Goal: Task Accomplishment & Management: Complete application form

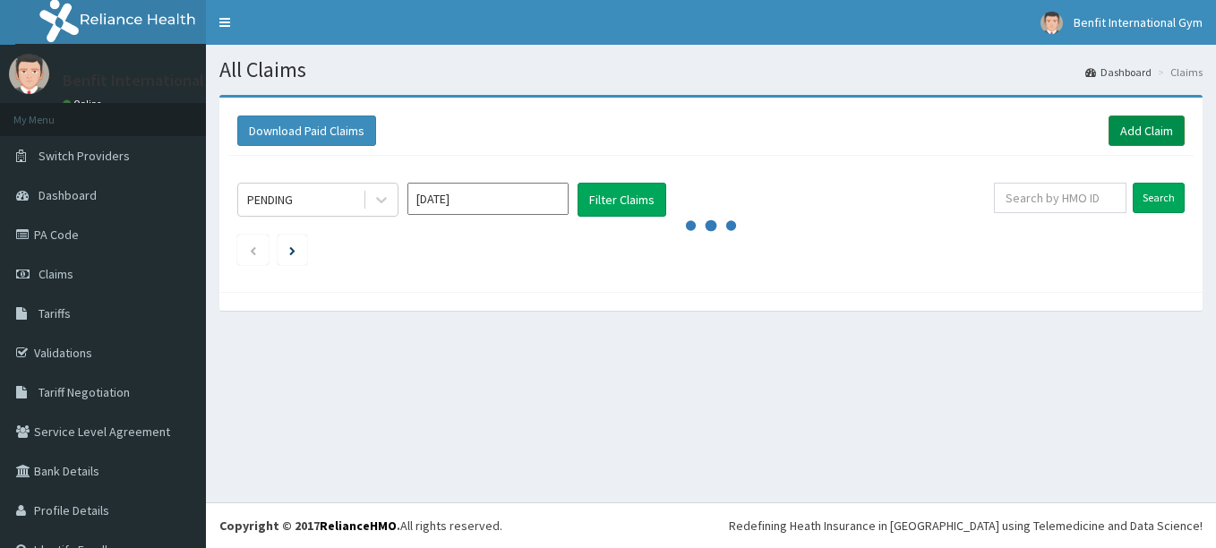
click at [1109, 129] on link "Add Claim" at bounding box center [1147, 131] width 76 height 30
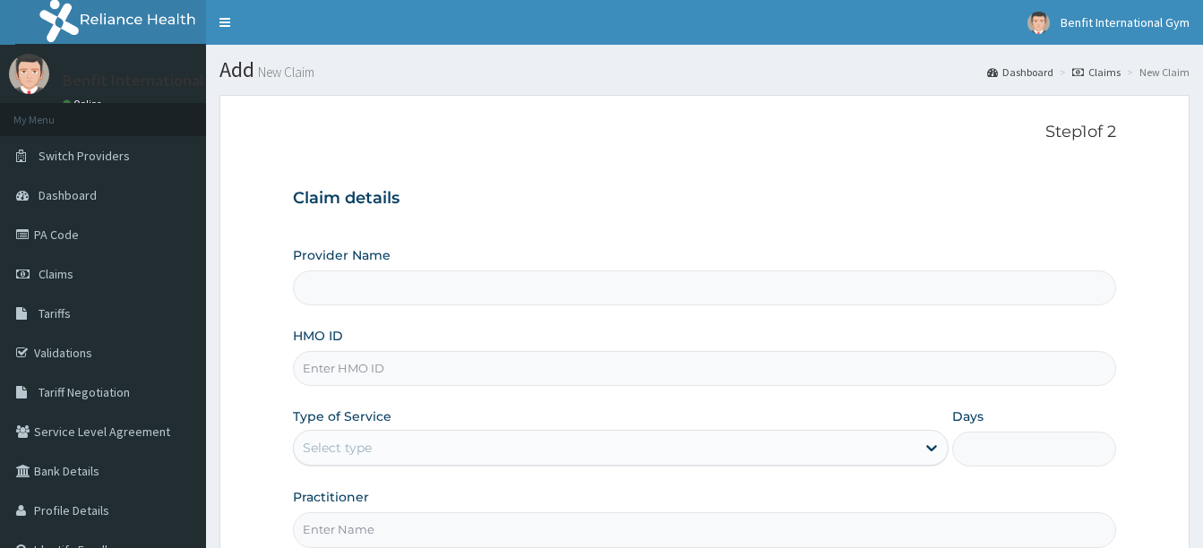
click at [521, 376] on input "HMO ID" at bounding box center [704, 368] width 823 height 35
type input "Benfit International Gym"
type input "1"
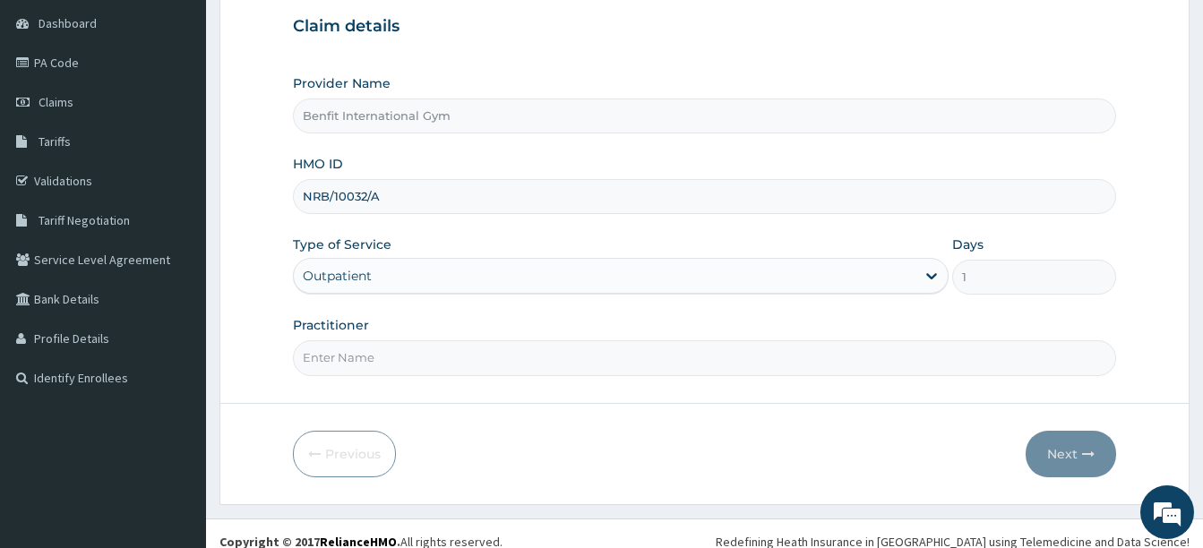
scroll to position [188, 0]
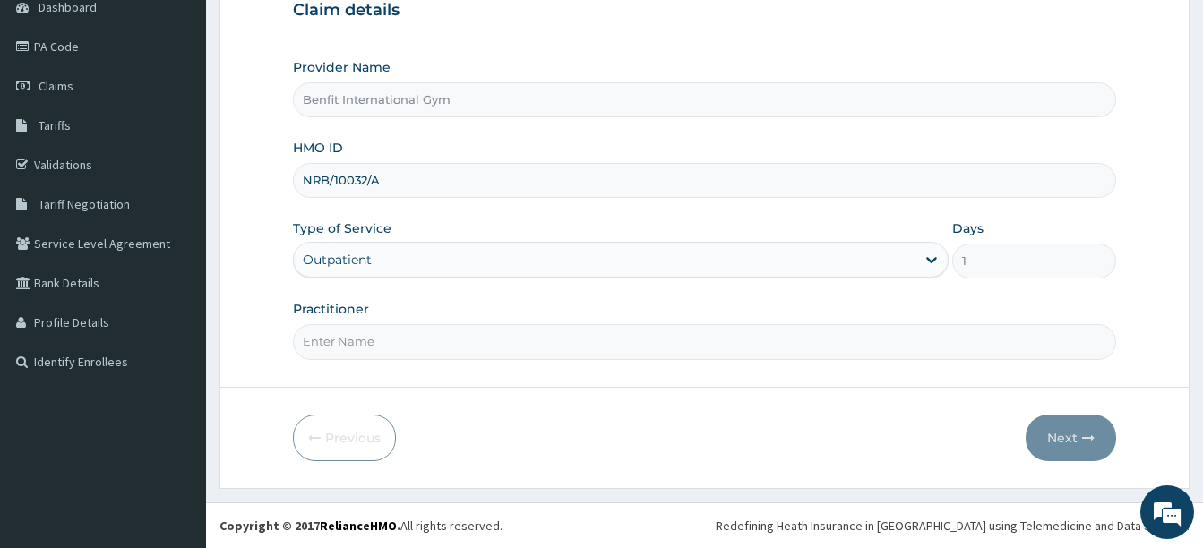
type input "NRB/10032/A"
click at [448, 352] on input "Practitioner" at bounding box center [704, 341] width 823 height 35
type input "ABDULKAREEM ZAYNAB"
click at [1124, 431] on form "Step 1 of 2 Claim details Provider Name Benfit International Gym HMO ID NRB/100…" at bounding box center [704, 197] width 970 height 581
click at [1073, 440] on button "Next" at bounding box center [1071, 438] width 90 height 47
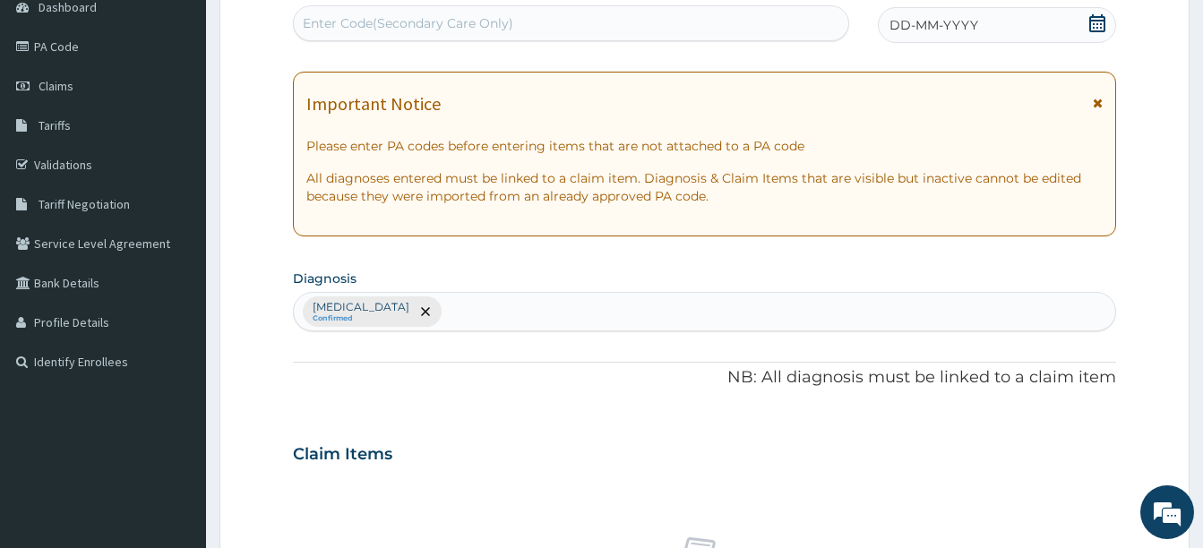
scroll to position [0, 0]
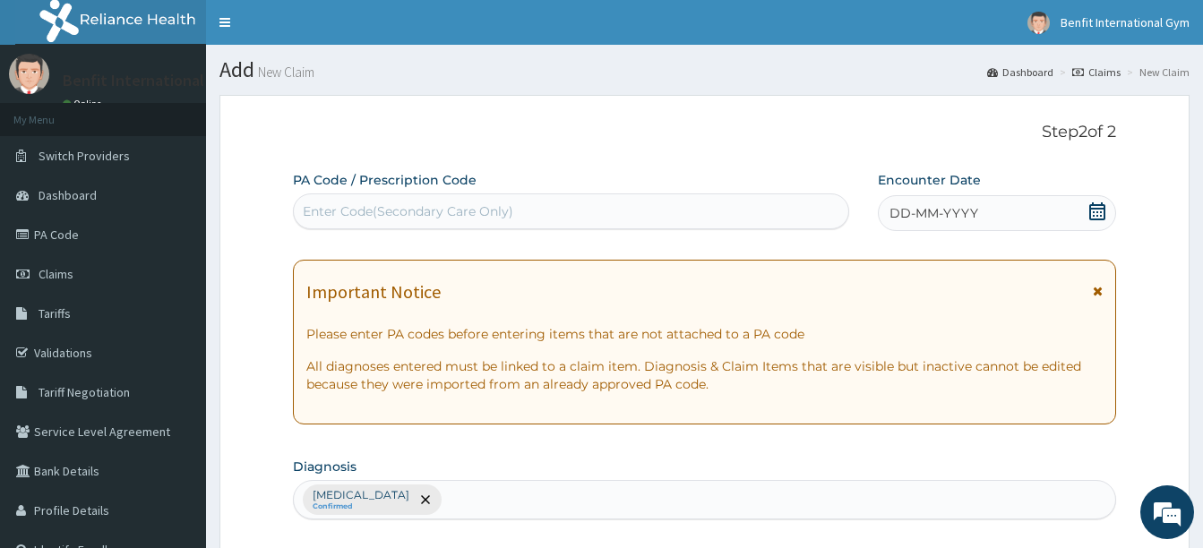
click at [1095, 202] on icon at bounding box center [1097, 211] width 18 height 18
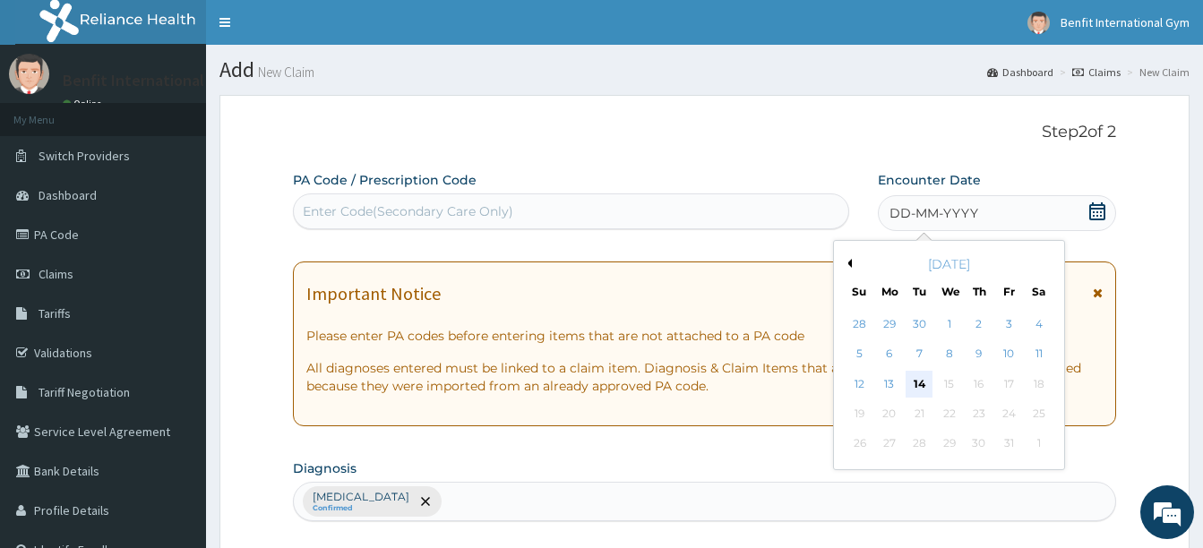
click at [915, 382] on div "14" at bounding box center [919, 384] width 27 height 27
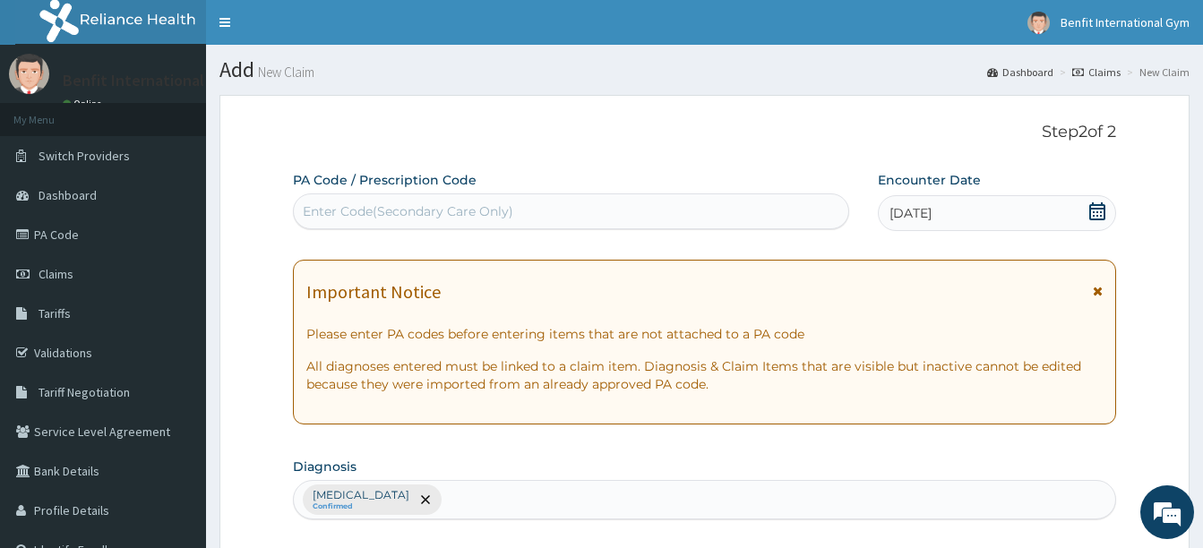
click at [716, 210] on div "Enter Code(Secondary Care Only)" at bounding box center [571, 211] width 554 height 29
type input "PA"
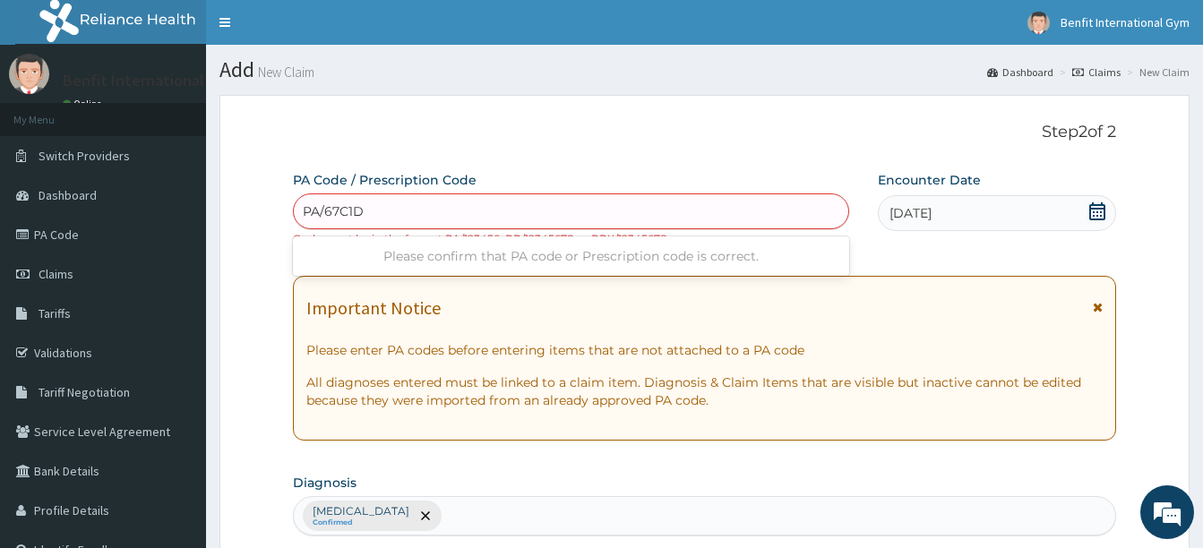
type input "PA/67C1DA"
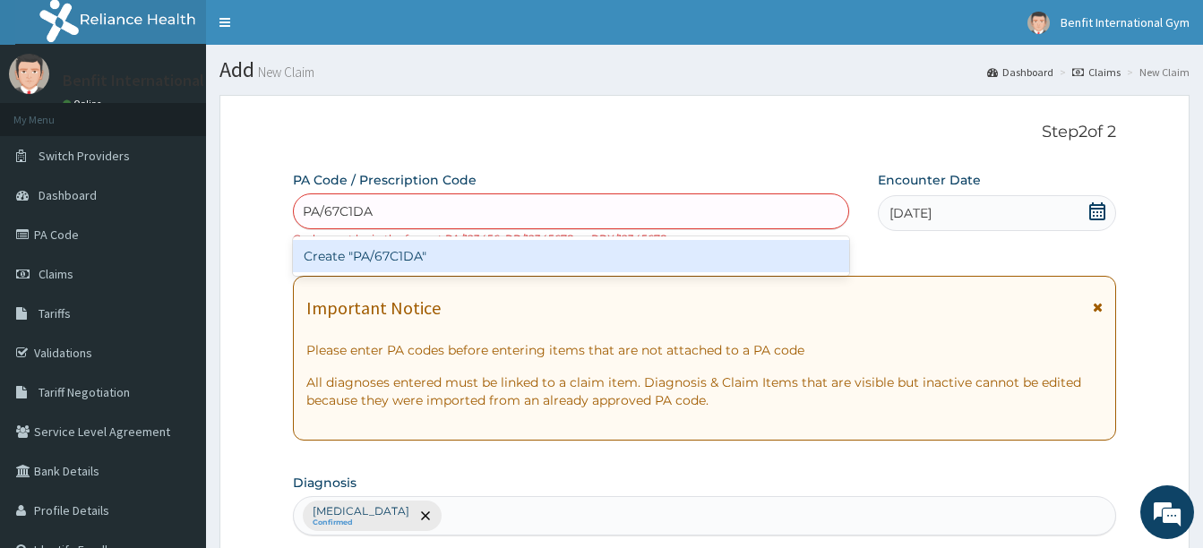
click at [401, 245] on div "Create "PA/67C1DA"" at bounding box center [571, 256] width 556 height 32
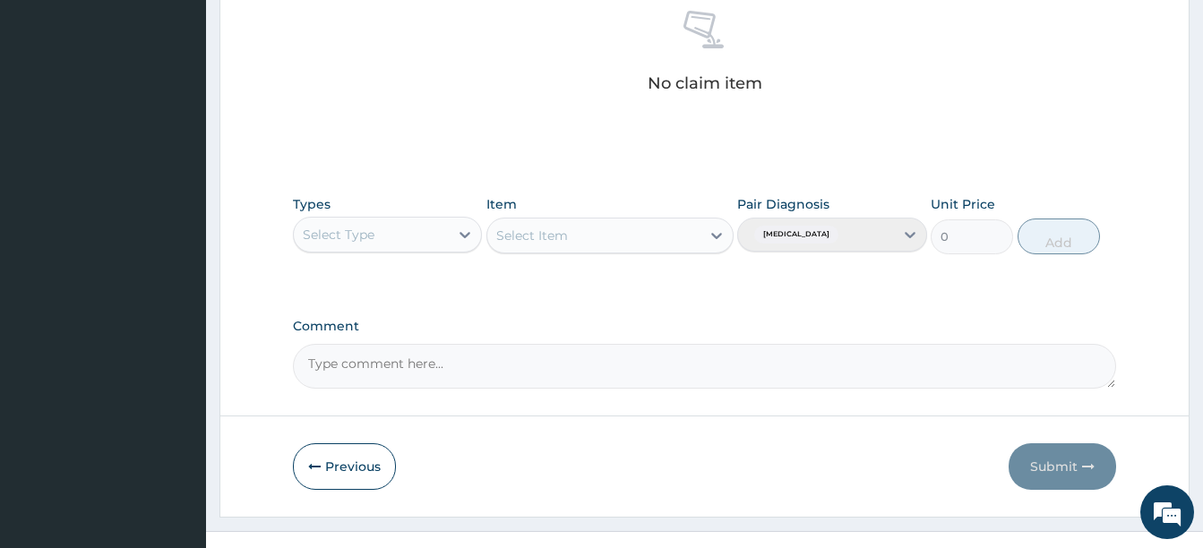
scroll to position [716, 0]
click at [400, 243] on div "Select Type" at bounding box center [371, 233] width 155 height 29
type input "GYM"
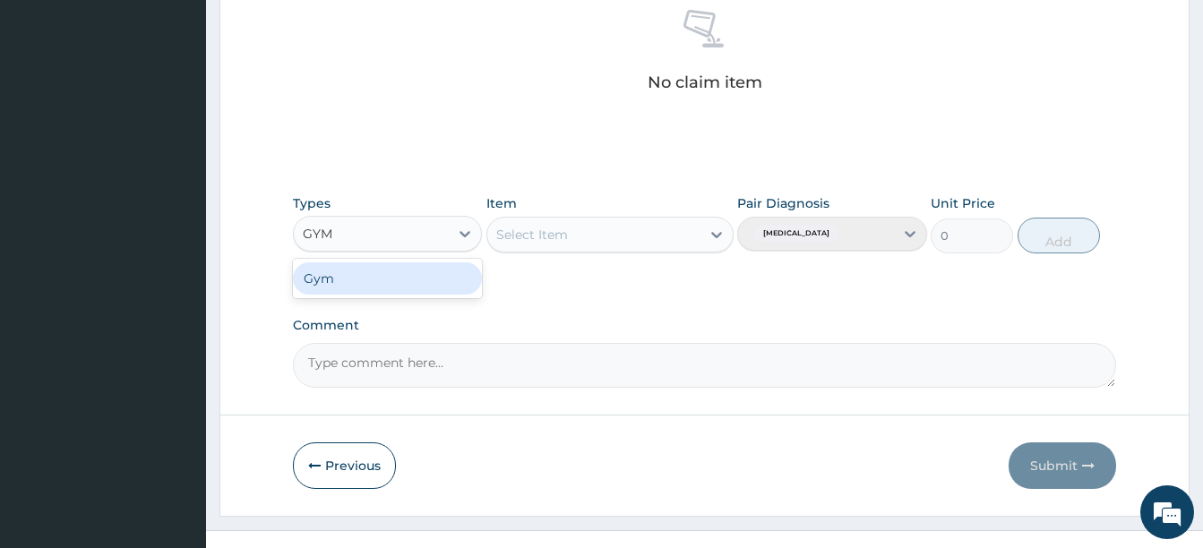
click at [391, 281] on div "Gym" at bounding box center [387, 278] width 189 height 32
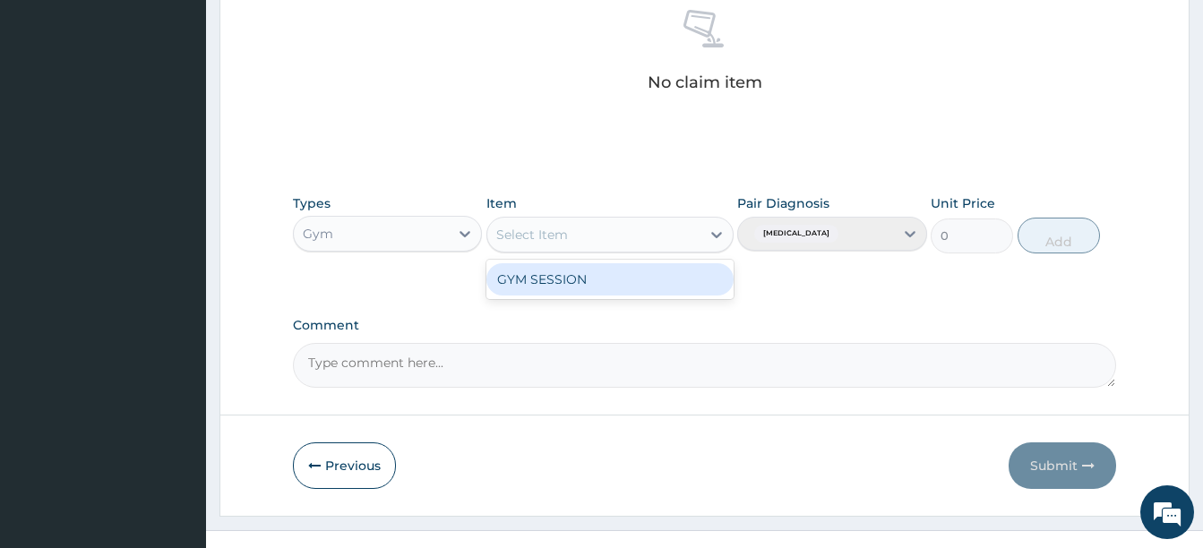
click at [715, 244] on div at bounding box center [716, 235] width 32 height 32
click at [681, 221] on div "Select Item" at bounding box center [593, 234] width 213 height 29
click at [659, 274] on div "GYM SESSION" at bounding box center [609, 279] width 247 height 32
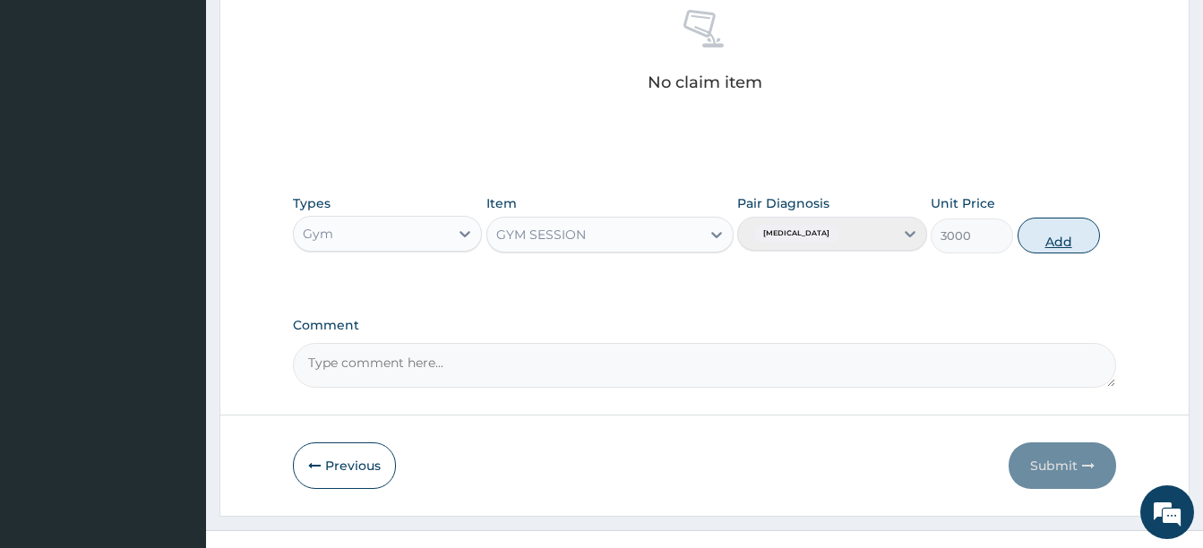
click at [1052, 237] on button "Add" at bounding box center [1059, 236] width 82 height 36
type input "0"
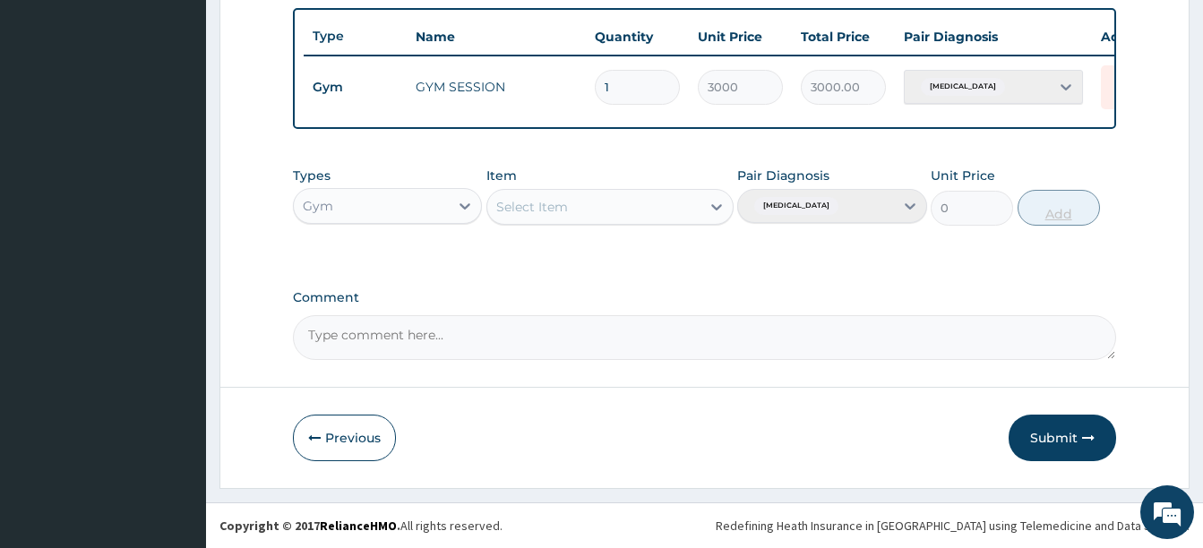
scroll to position [672, 0]
click at [1034, 442] on button "Submit" at bounding box center [1062, 438] width 107 height 47
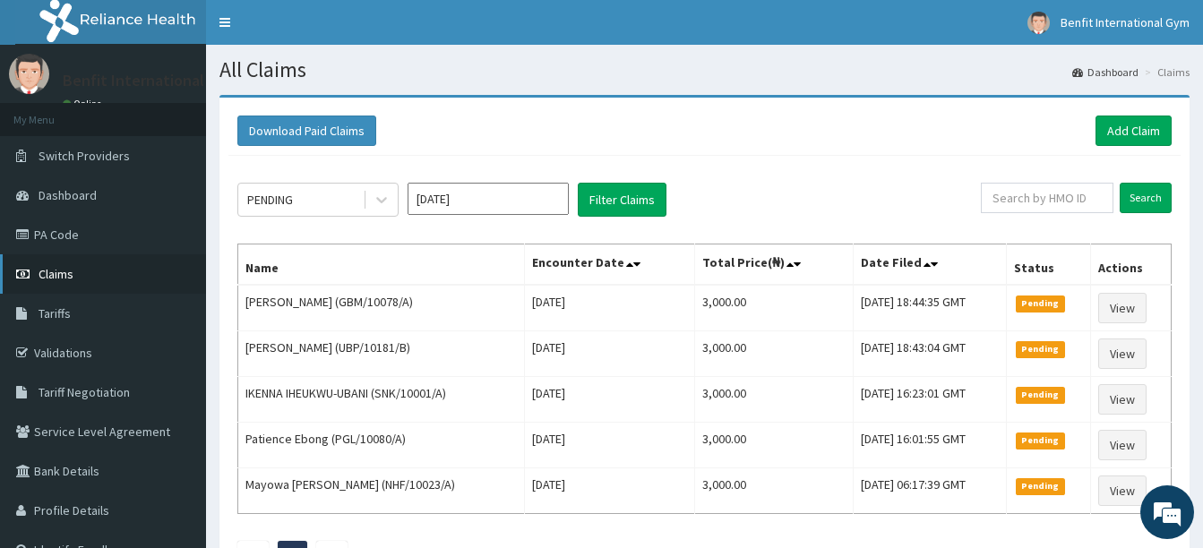
click at [178, 280] on link "Claims" at bounding box center [103, 273] width 206 height 39
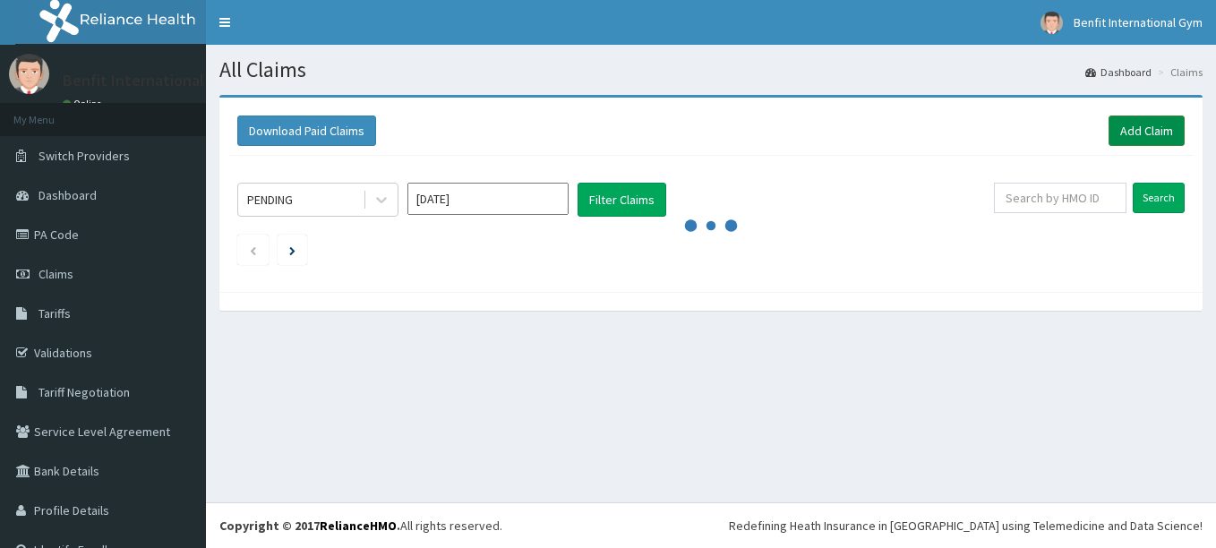
click at [1138, 125] on link "Add Claim" at bounding box center [1147, 131] width 76 height 30
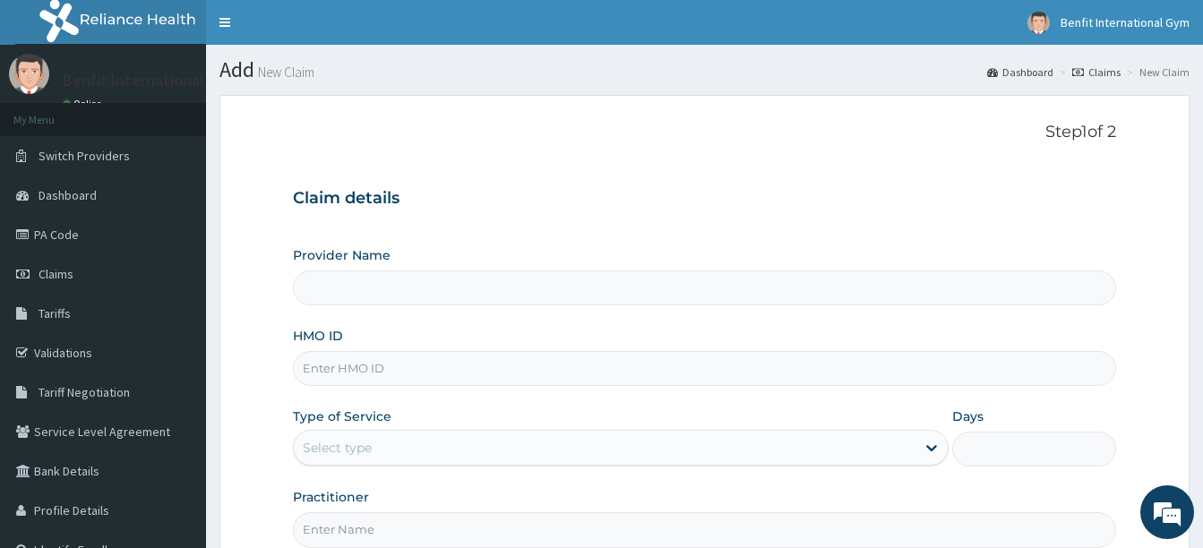
click at [382, 357] on input "HMO ID" at bounding box center [704, 368] width 823 height 35
type input "Benfit International Gym"
type input "1"
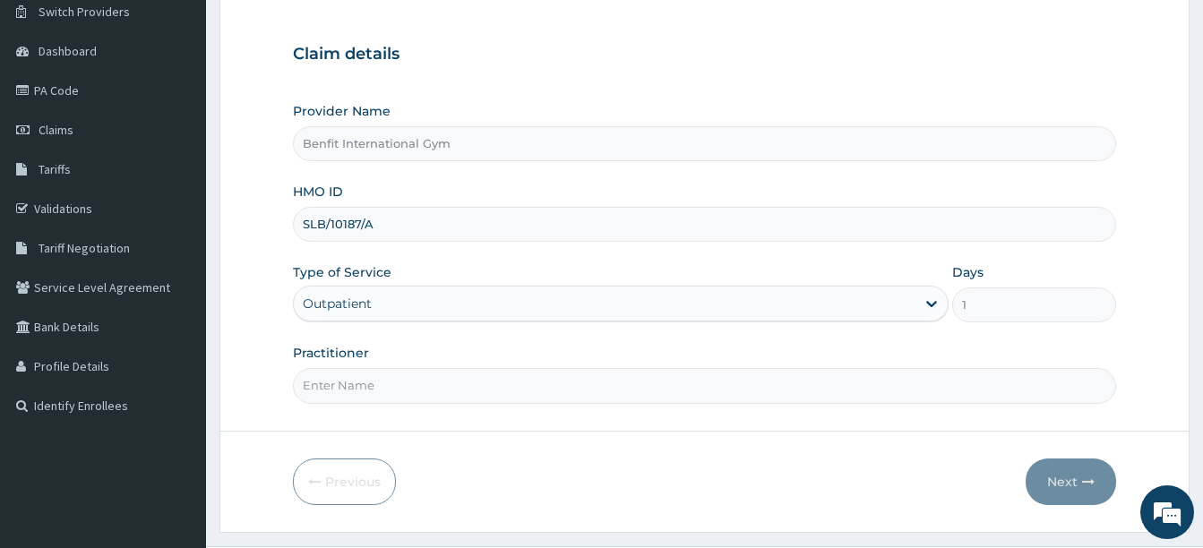
scroll to position [187, 0]
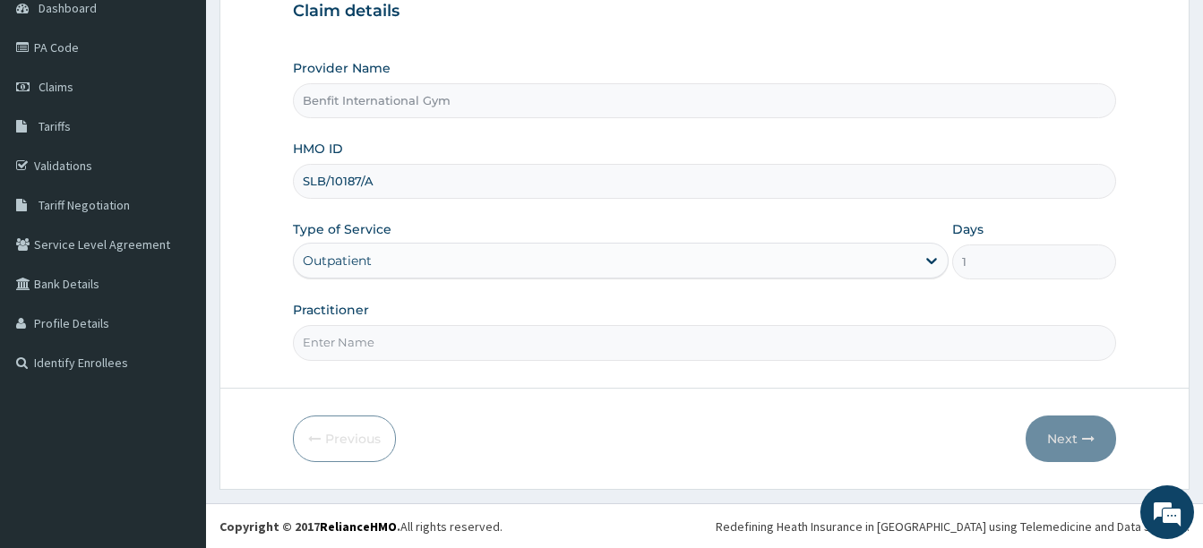
type input "SLB/10187/A"
click at [378, 344] on input "Practitioner" at bounding box center [704, 342] width 823 height 35
type input "ABDULKAREEM ZAYNAB"
click at [1053, 438] on button "Next" at bounding box center [1071, 439] width 90 height 47
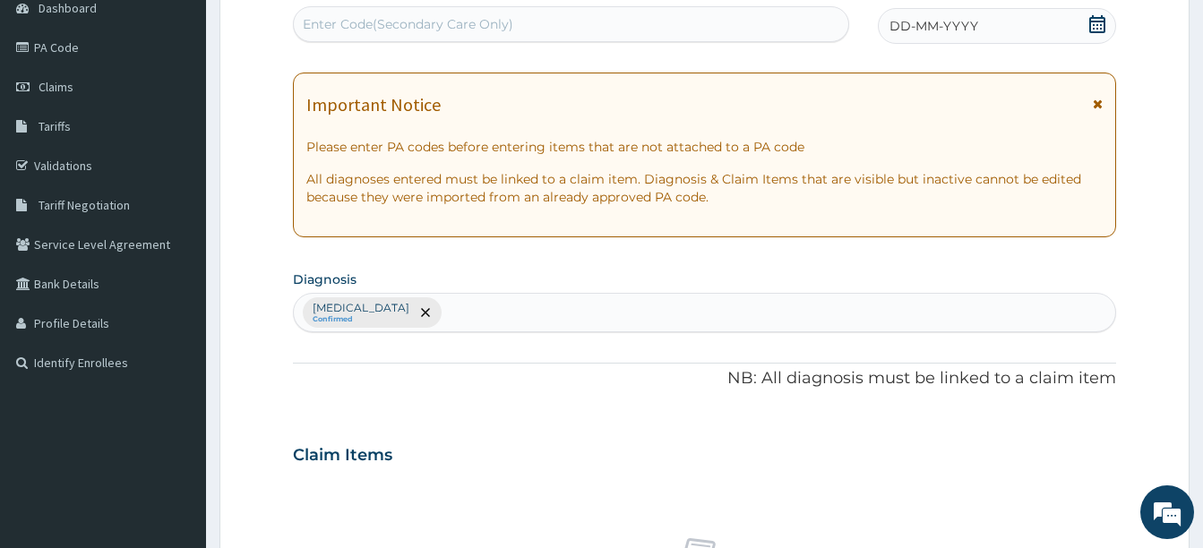
scroll to position [0, 0]
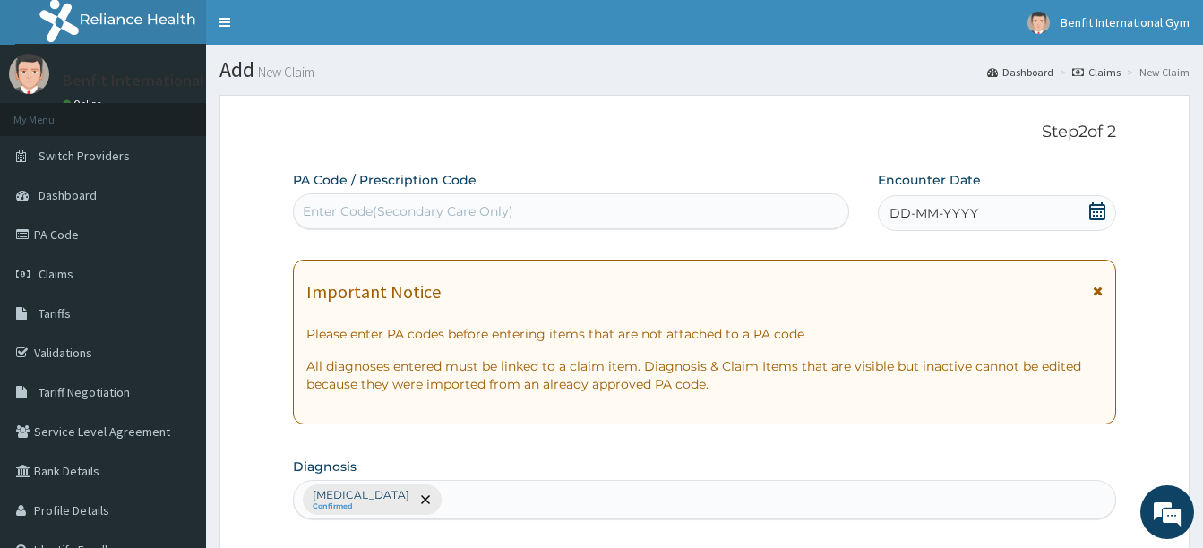
click at [1098, 217] on icon at bounding box center [1097, 211] width 18 height 18
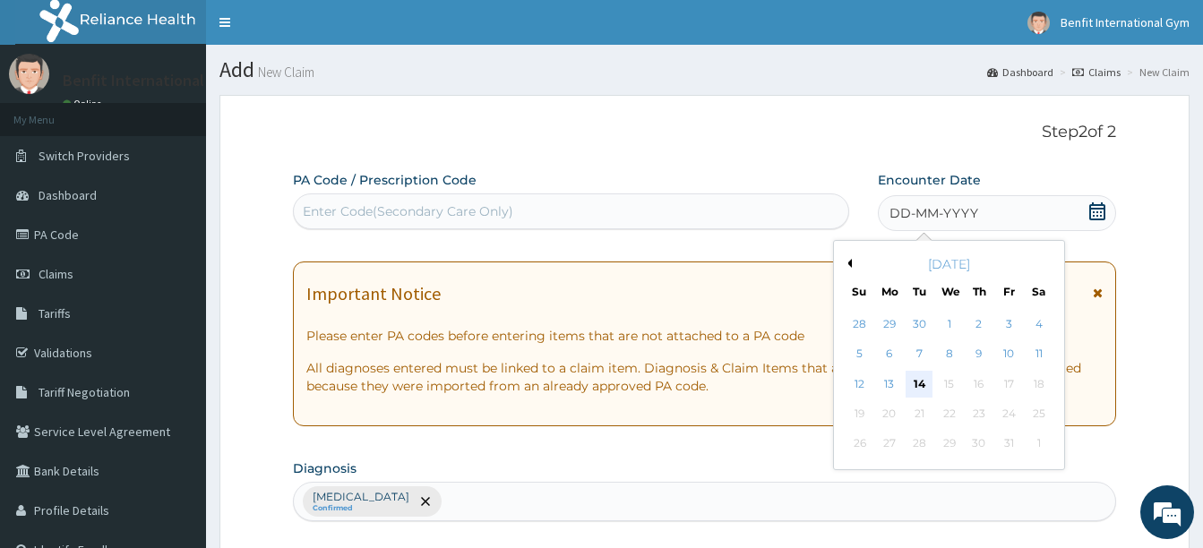
click at [919, 383] on div "14" at bounding box center [919, 384] width 27 height 27
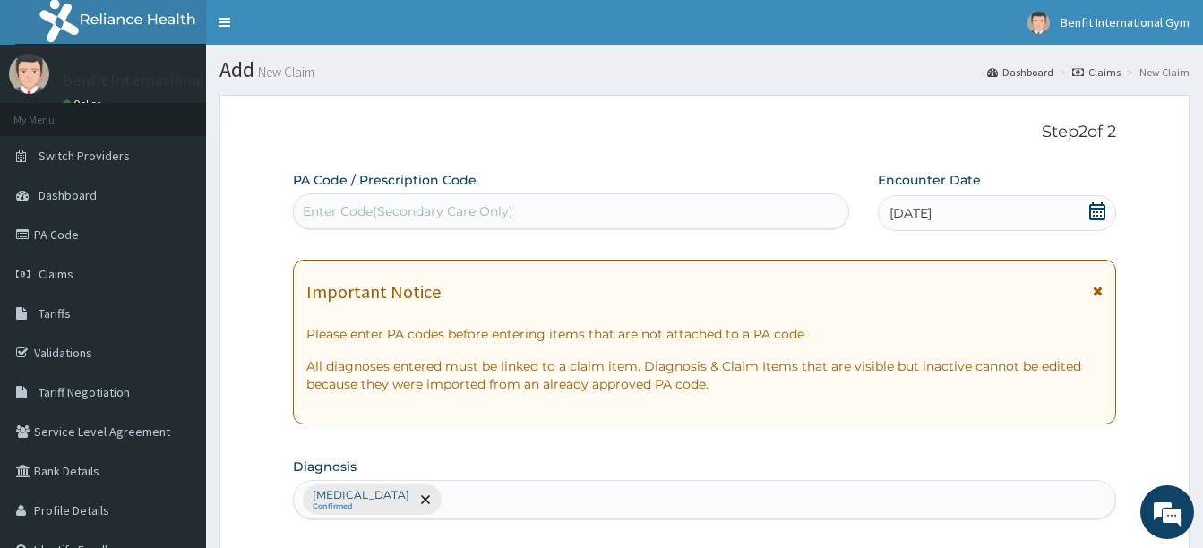
click at [680, 191] on div "PA Code / Prescription Code Enter Code(Secondary Care Only)" at bounding box center [571, 200] width 556 height 58
click at [645, 210] on div "Enter Code(Secondary Care Only)" at bounding box center [571, 211] width 554 height 29
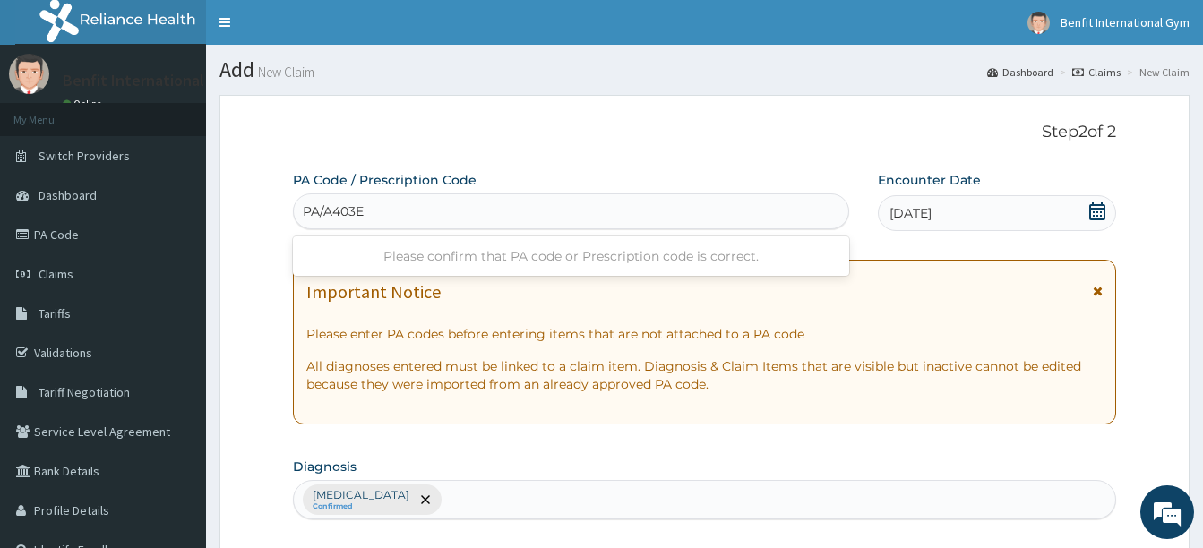
type input "PA/A403E9"
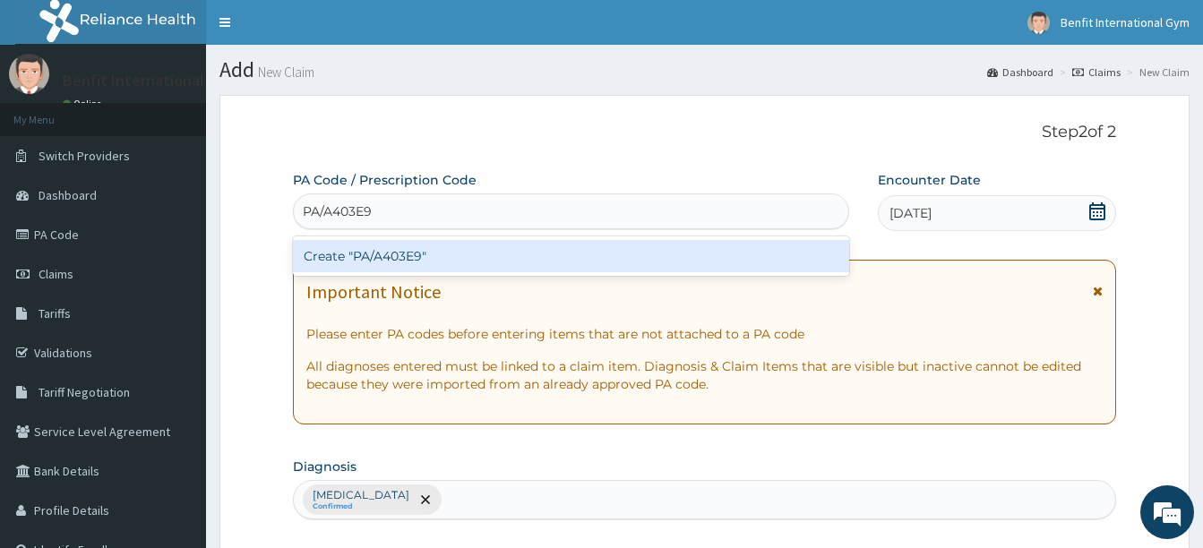
click at [588, 255] on div "Create "PA/A403E9"" at bounding box center [571, 256] width 556 height 32
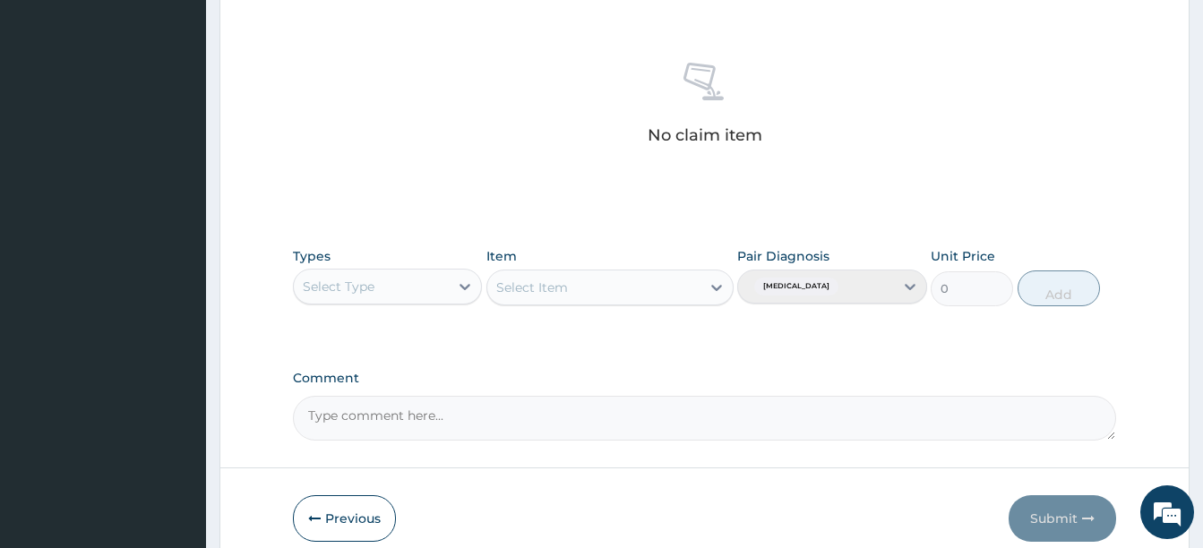
scroll to position [667, 0]
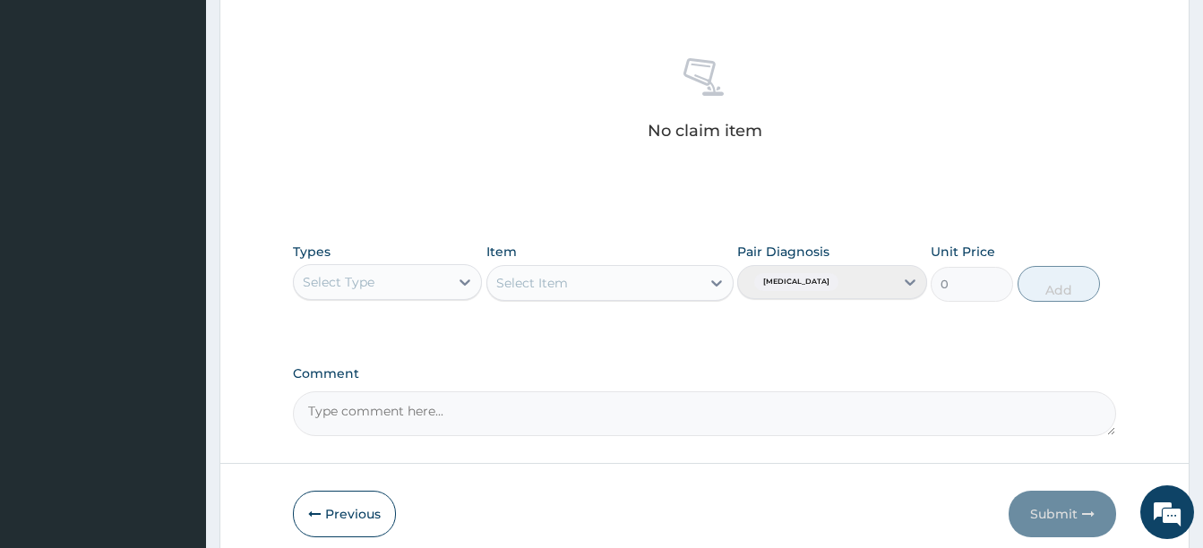
click at [430, 281] on div "Select Type" at bounding box center [371, 282] width 155 height 29
type input "GYM"
click at [418, 331] on div "Gym" at bounding box center [387, 327] width 189 height 32
click at [696, 288] on div "Select Item" at bounding box center [609, 283] width 247 height 36
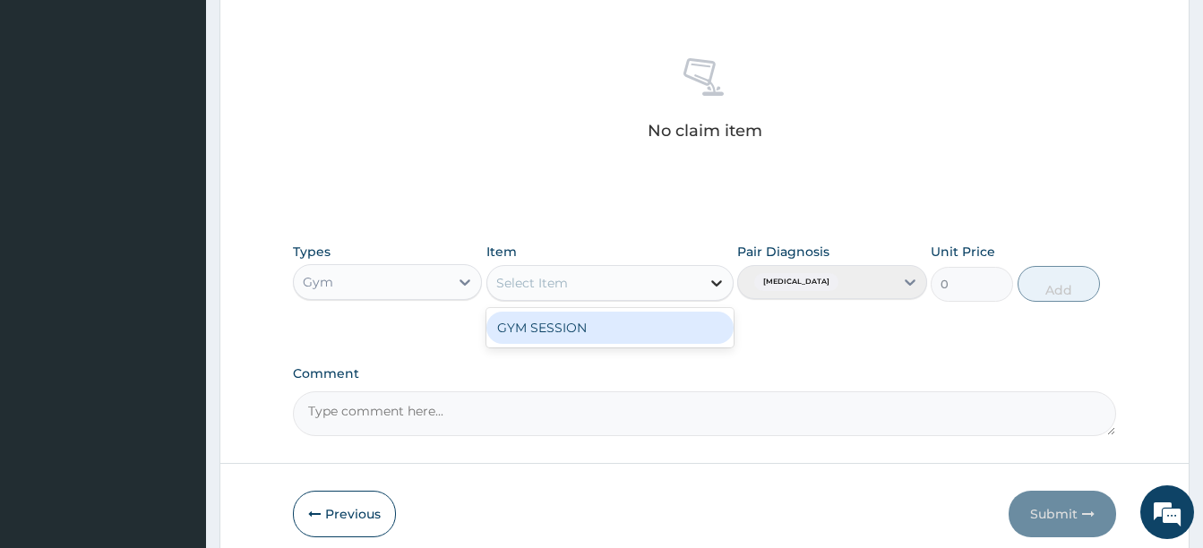
click at [723, 288] on icon at bounding box center [717, 283] width 18 height 18
click at [695, 331] on div "GYM SESSION" at bounding box center [609, 328] width 247 height 32
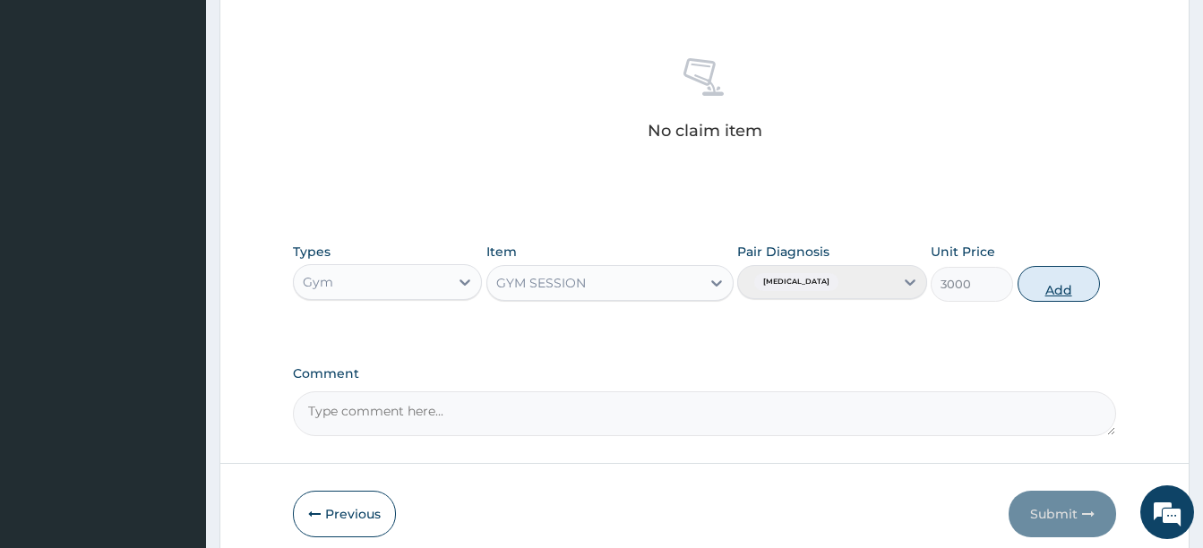
click at [1074, 283] on button "Add" at bounding box center [1059, 284] width 82 height 36
type input "0"
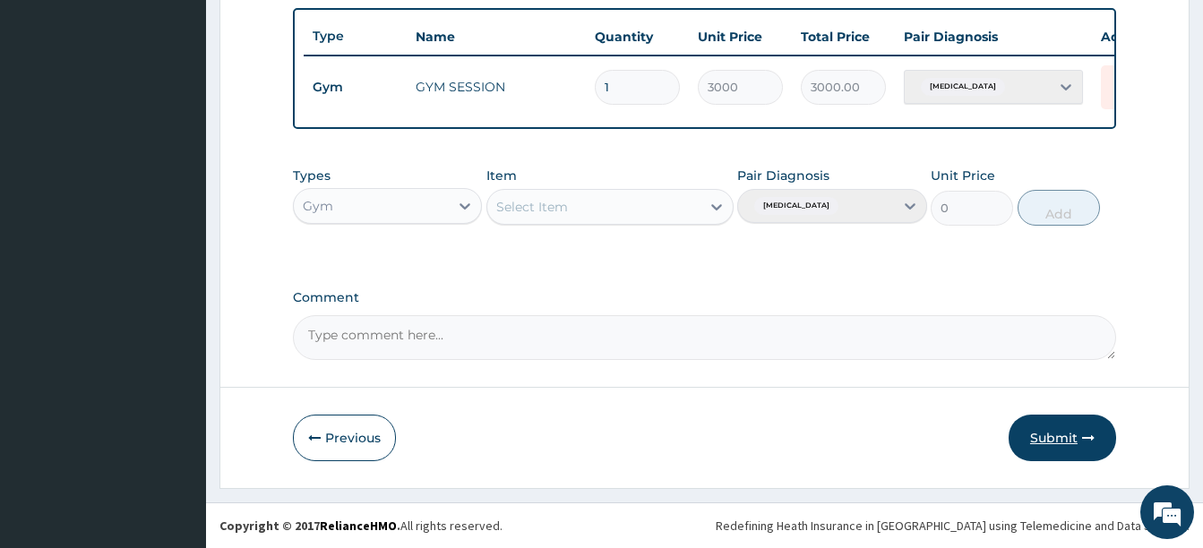
click at [1044, 440] on button "Submit" at bounding box center [1062, 438] width 107 height 47
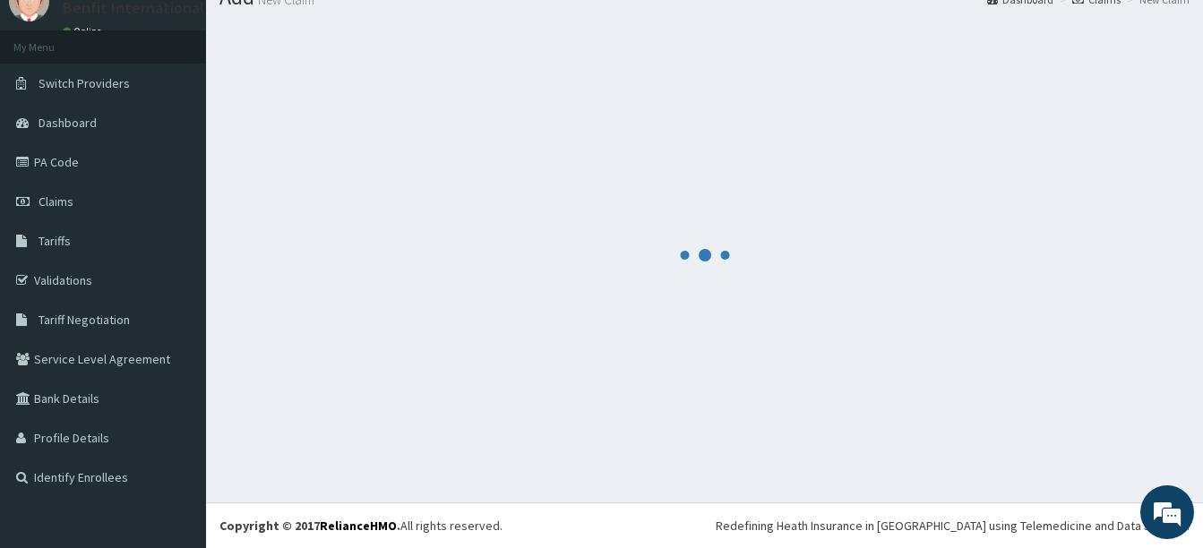
scroll to position [672, 0]
